Goal: Task Accomplishment & Management: Manage account settings

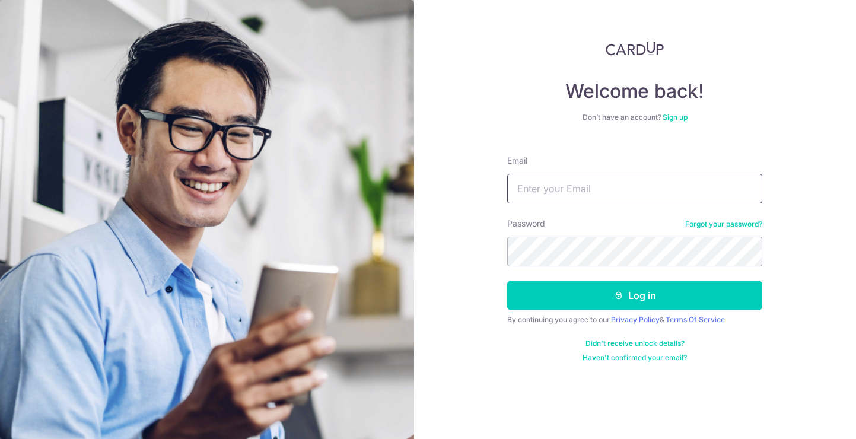
click at [588, 198] on input "Email" at bounding box center [634, 189] width 255 height 30
type input "scottz@liveinsingapore.city"
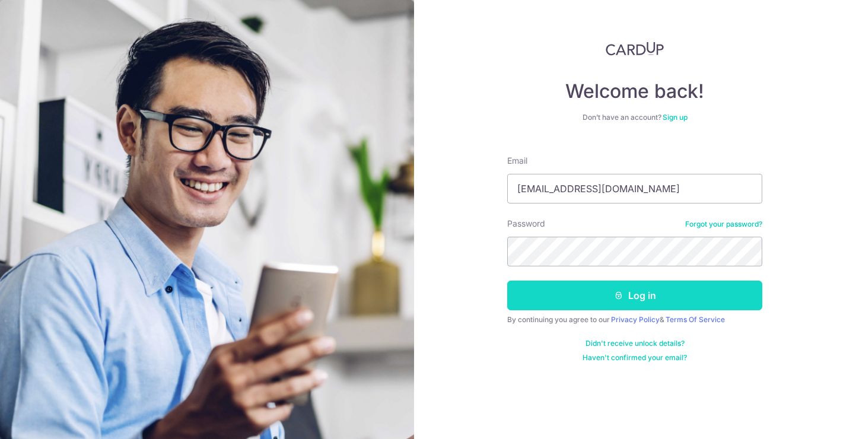
click at [704, 300] on button "Log in" at bounding box center [634, 296] width 255 height 30
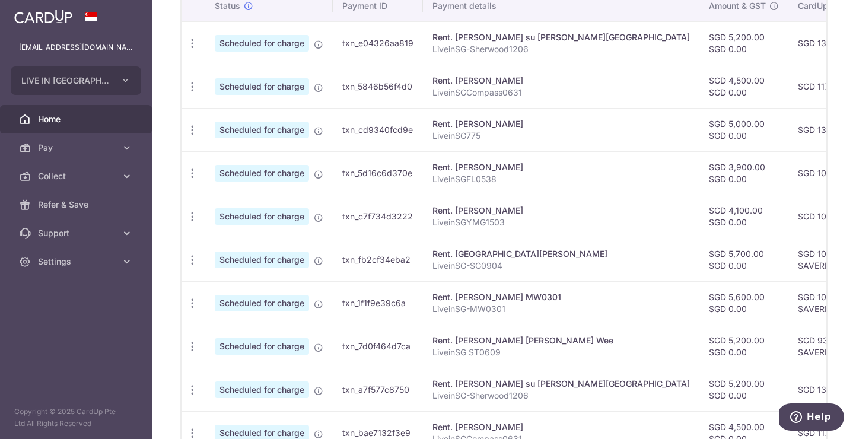
scroll to position [375, 0]
click at [281, 133] on span "Scheduled for charge" at bounding box center [262, 131] width 94 height 17
click at [198, 132] on div "Update payment Cancel payment" at bounding box center [192, 131] width 22 height 22
click at [197, 132] on icon "button" at bounding box center [192, 131] width 12 height 12
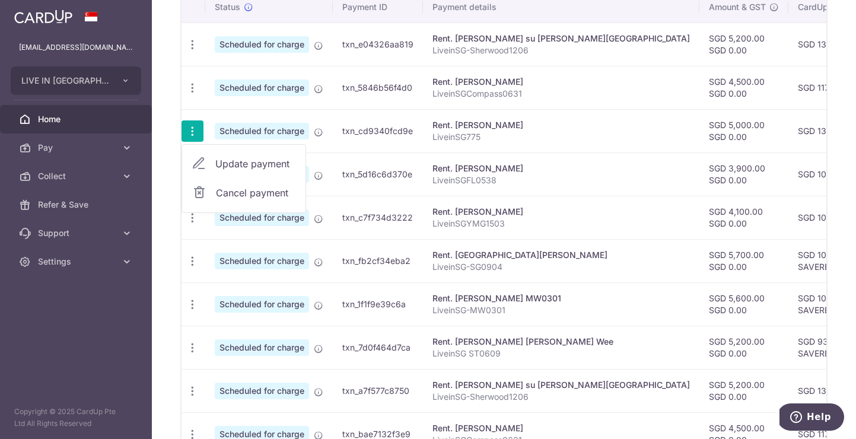
click at [218, 163] on span "Update payment" at bounding box center [255, 164] width 81 height 14
radio input "true"
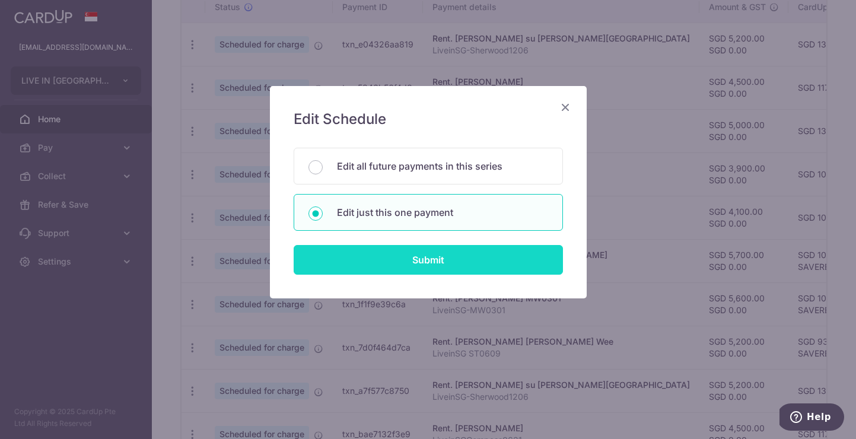
click at [397, 273] on input "Submit" at bounding box center [428, 260] width 269 height 30
radio input "true"
type input "5,000.00"
type input "0.00"
type input "01/11/2025"
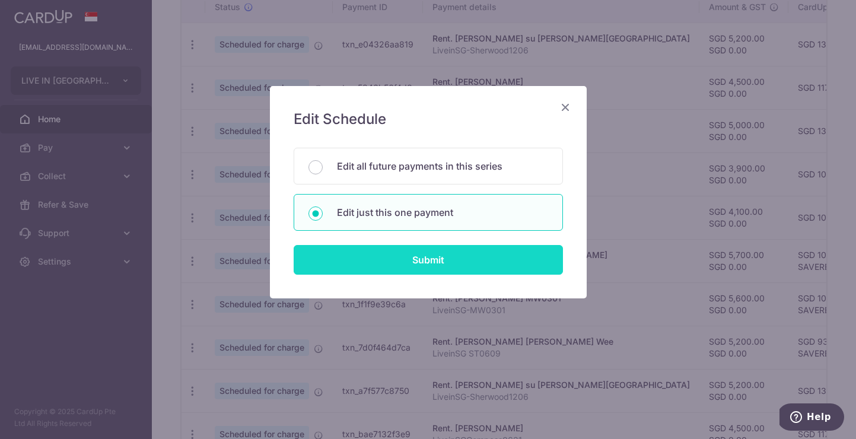
type input "LiveinSG775"
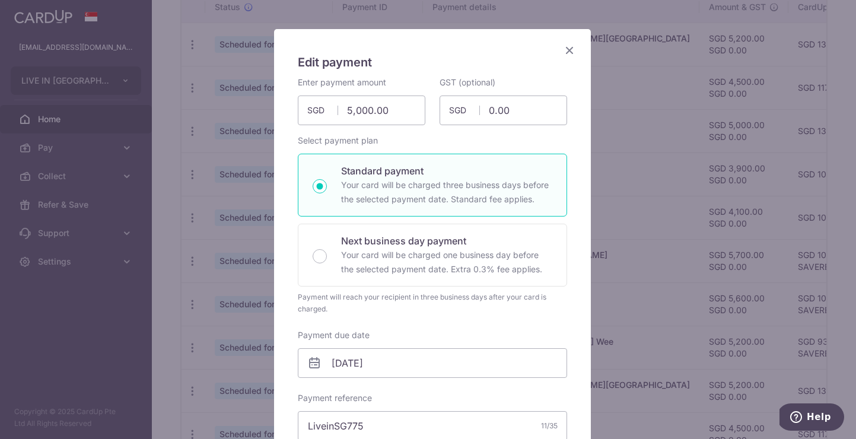
scroll to position [55, 0]
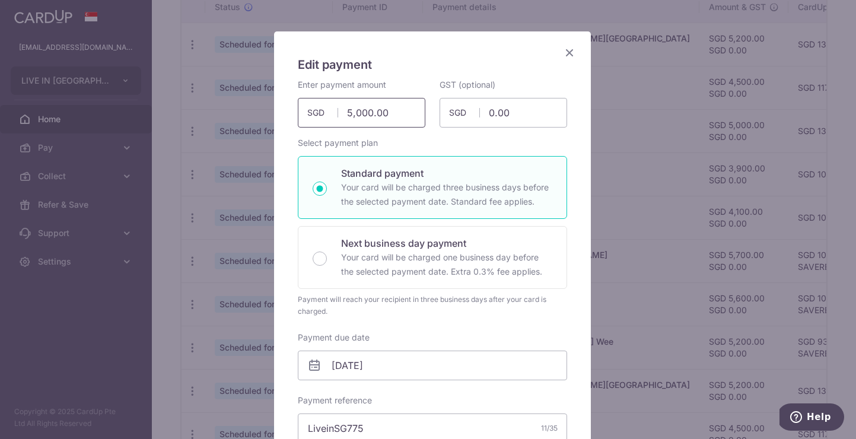
click at [384, 118] on input "5,000.00" at bounding box center [362, 113] width 128 height 30
type input "4,550.00"
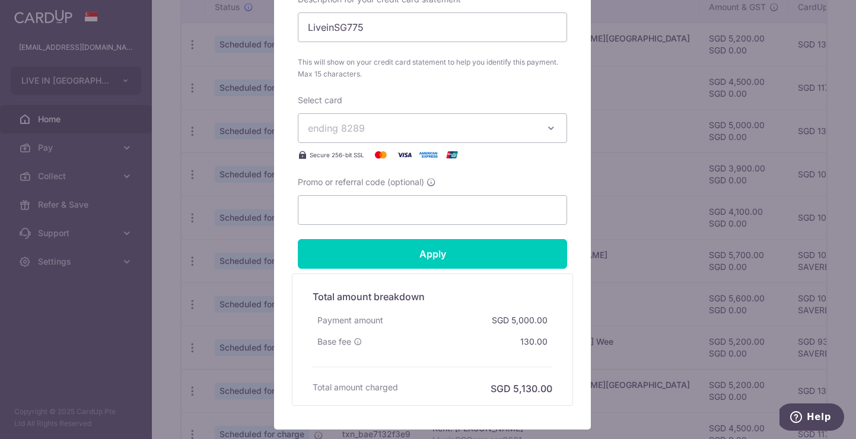
scroll to position [623, 0]
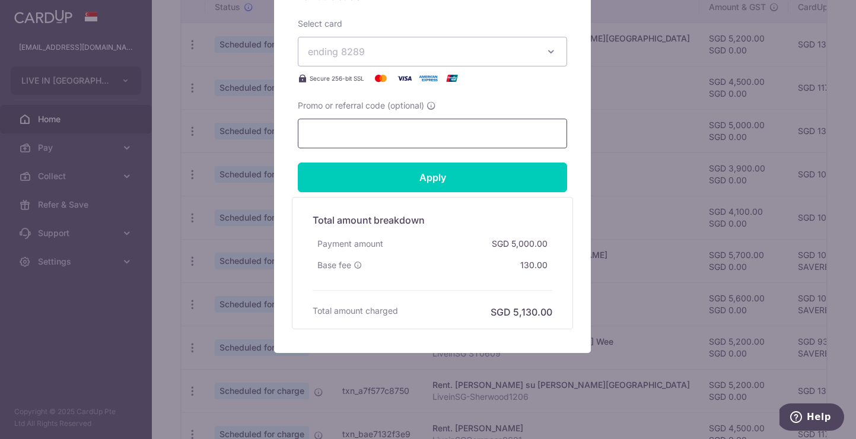
click at [446, 136] on input "Promo or referral code (optional)" at bounding box center [432, 134] width 269 height 30
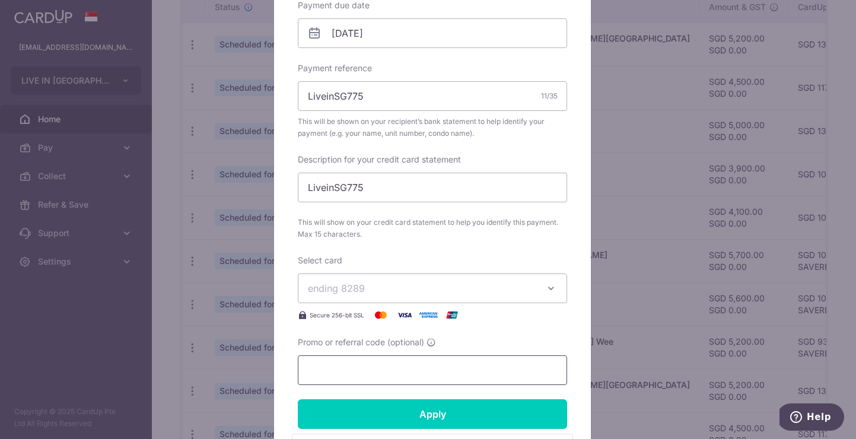
scroll to position [393, 0]
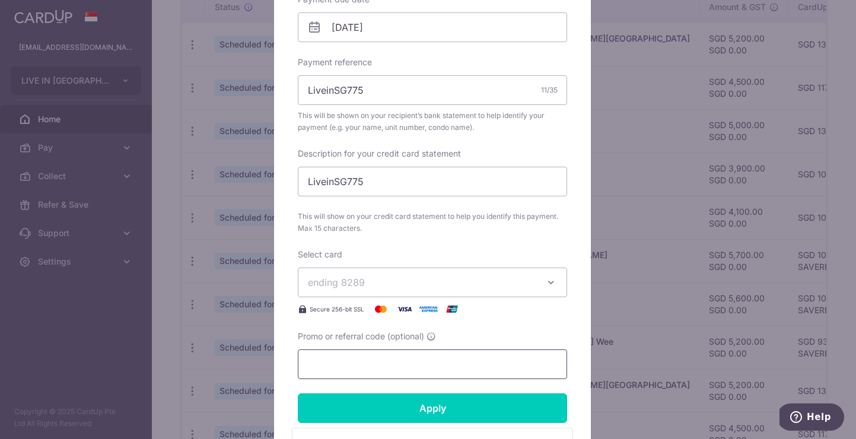
type input "d"
click at [439, 369] on input "saverent" at bounding box center [432, 364] width 269 height 30
paste input "SAVERENT179"
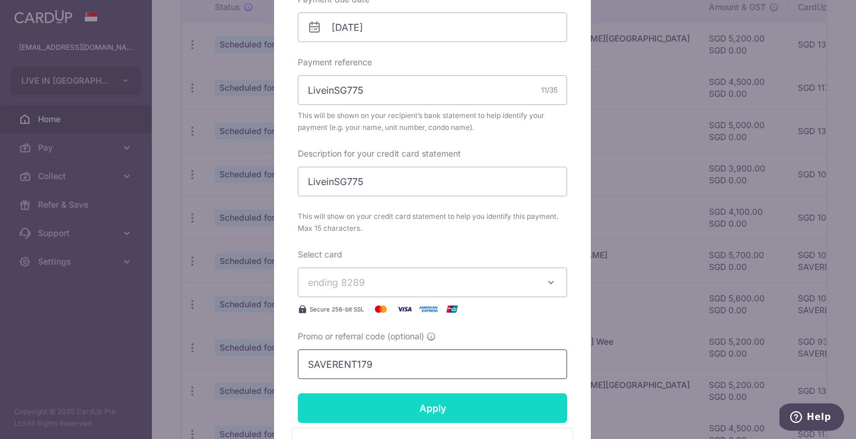
type input "SAVERENT179"
click at [442, 411] on input "Apply" at bounding box center [432, 408] width 269 height 30
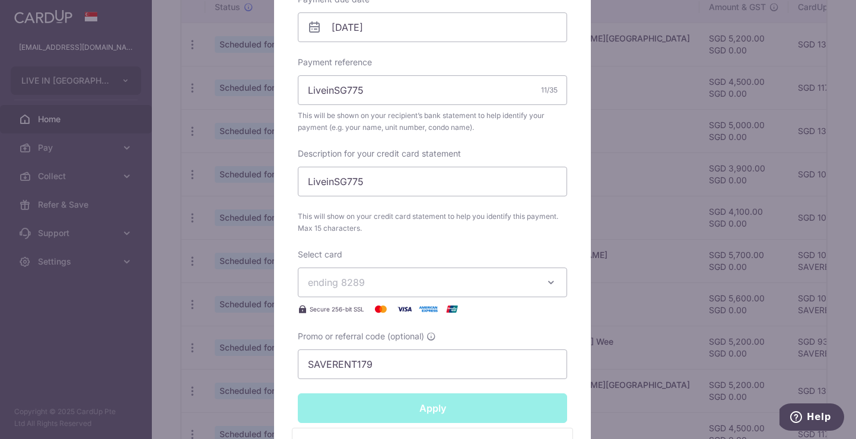
type input "Successfully Applied"
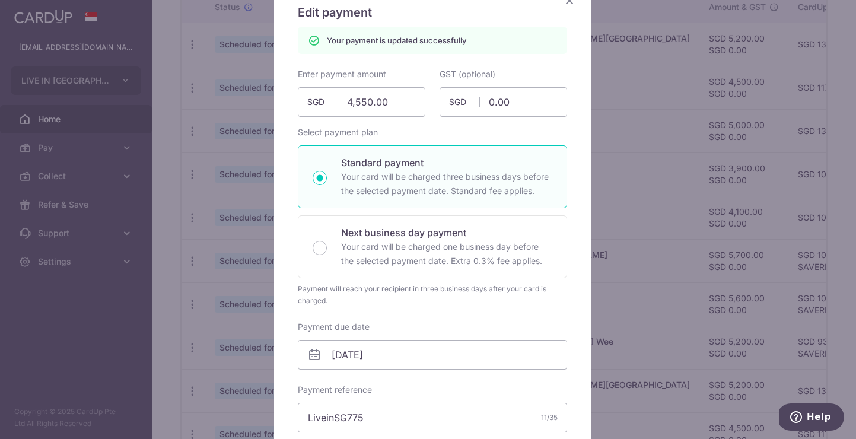
scroll to position [18, 0]
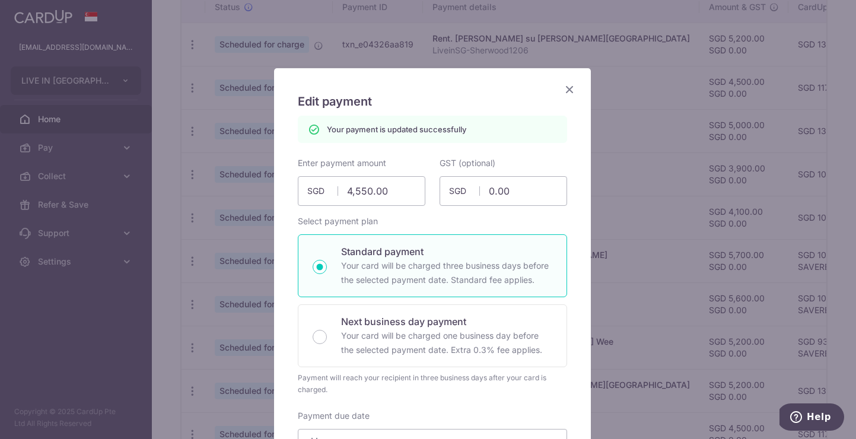
click at [562, 90] on icon "Close" at bounding box center [569, 89] width 14 height 15
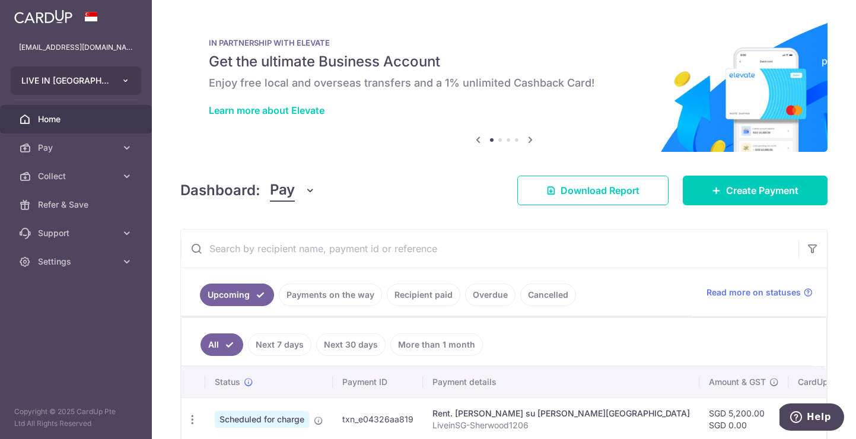
click at [113, 83] on button "LIVE IN SINGAPORE.CITY PRIVATE LIMITED" at bounding box center [76, 80] width 130 height 28
click at [130, 266] on icon at bounding box center [127, 262] width 12 height 12
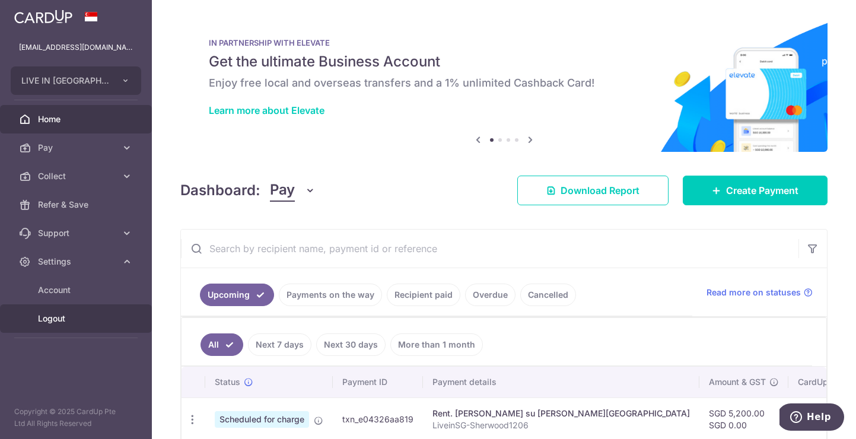
click at [89, 326] on link "Logout" at bounding box center [76, 318] width 152 height 28
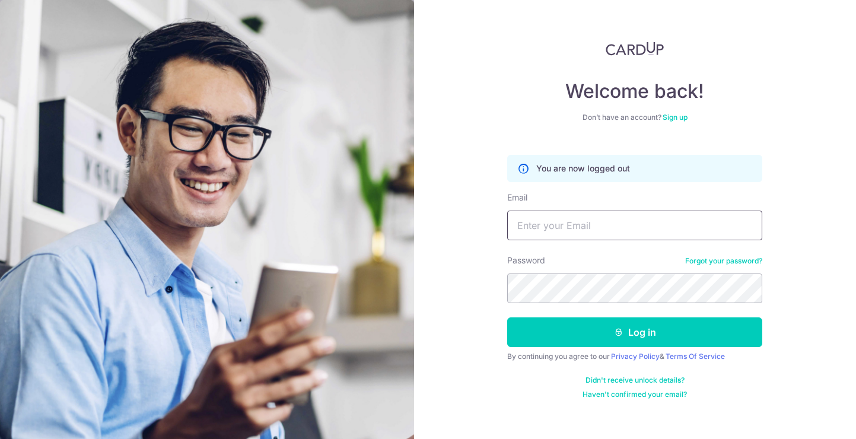
click at [556, 227] on input "Email" at bounding box center [634, 226] width 255 height 30
type input "[EMAIL_ADDRESS][DOMAIN_NAME]"
click at [502, 336] on div "Log in" at bounding box center [634, 332] width 269 height 30
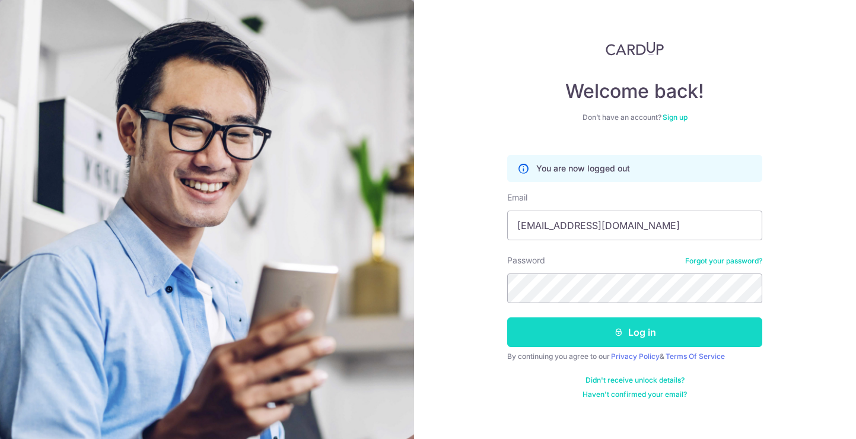
click at [636, 341] on button "Log in" at bounding box center [634, 332] width 255 height 30
